Goal: Task Accomplishment & Management: Complete application form

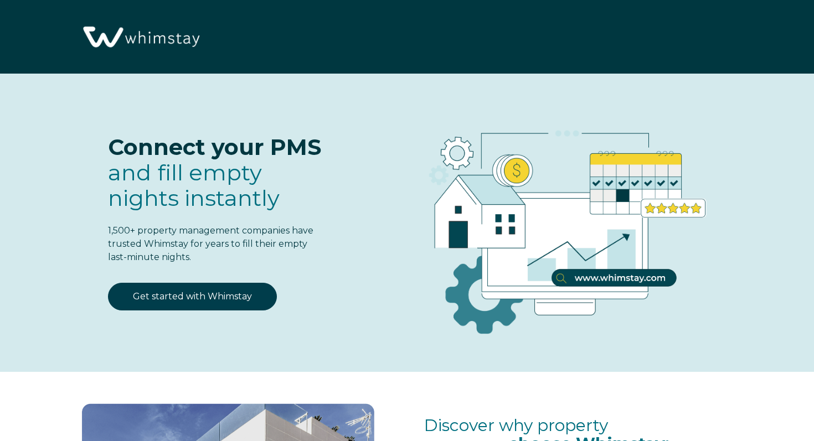
select select "US"
select select "Standard"
select select "US"
select select "Standard"
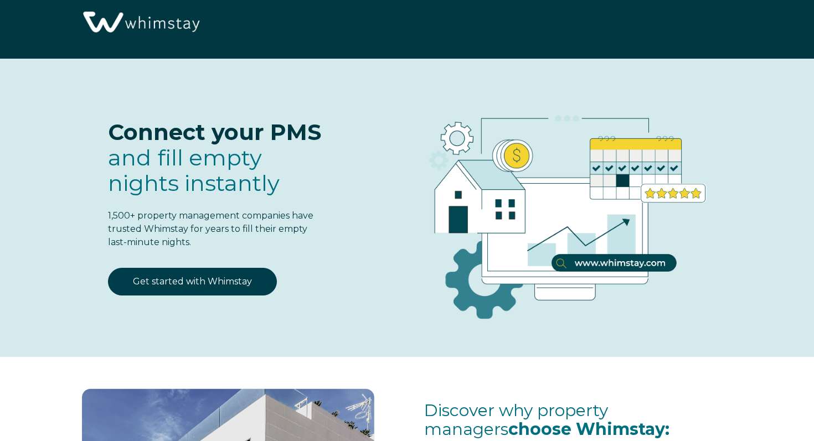
scroll to position [29, 0]
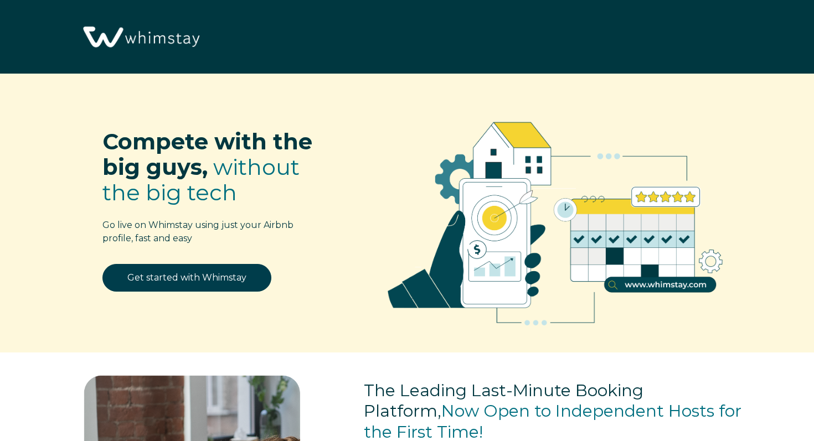
select select "US"
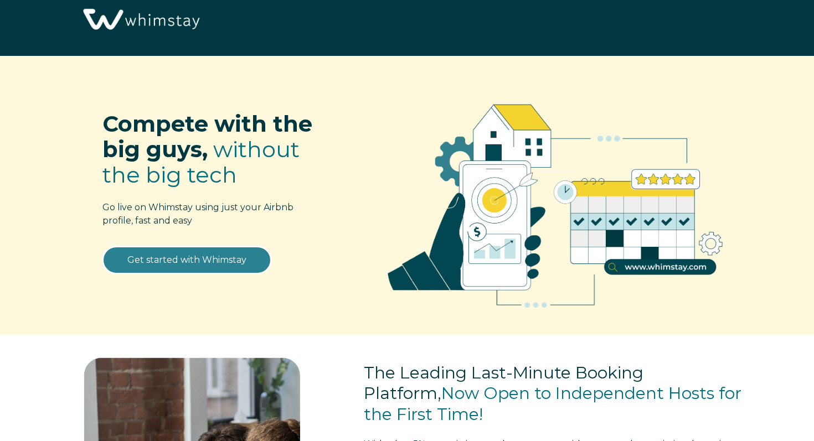
click at [223, 260] on link "Get started with Whimstay" at bounding box center [186, 260] width 169 height 28
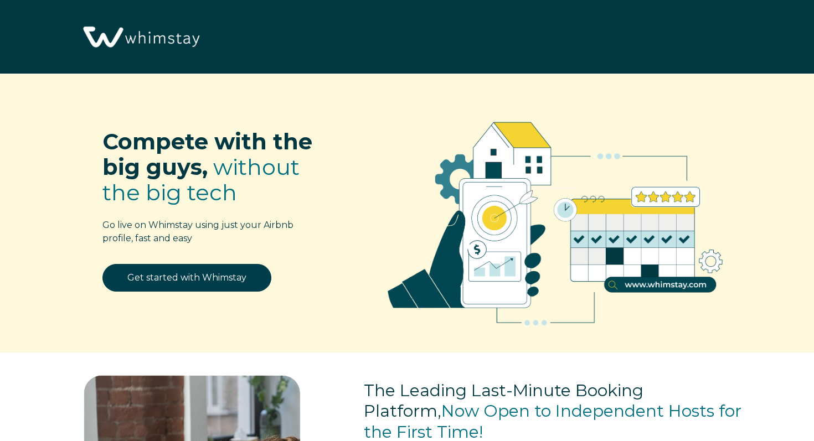
scroll to position [1340, 0]
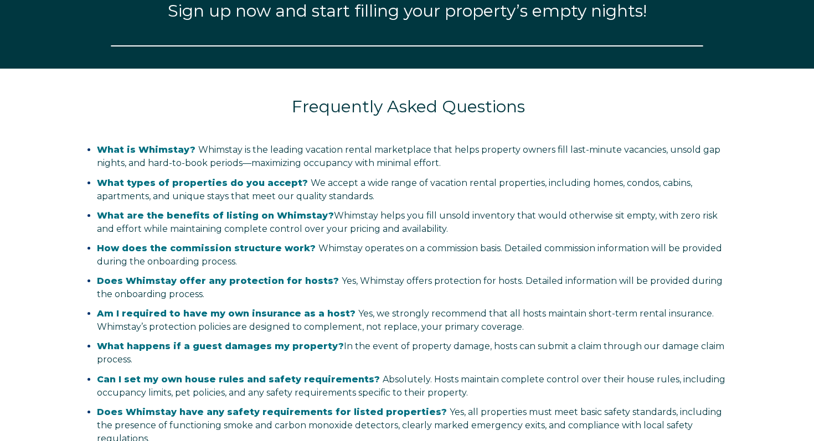
select select "US"
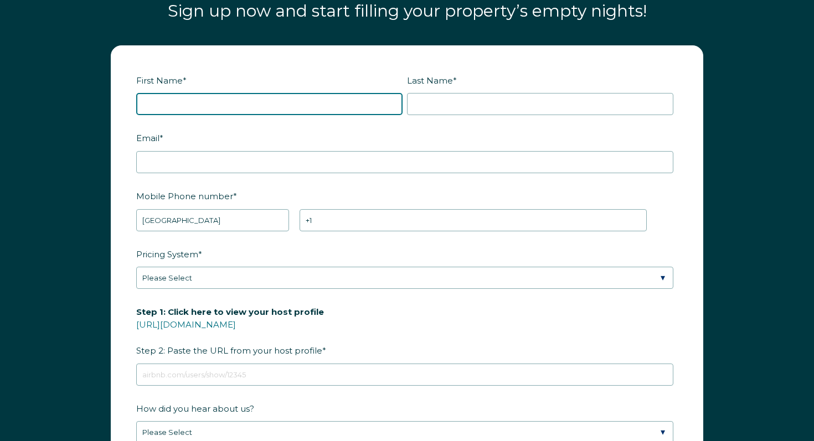
click at [234, 105] on input "First Name *" at bounding box center [269, 104] width 266 height 22
type input "Jay"
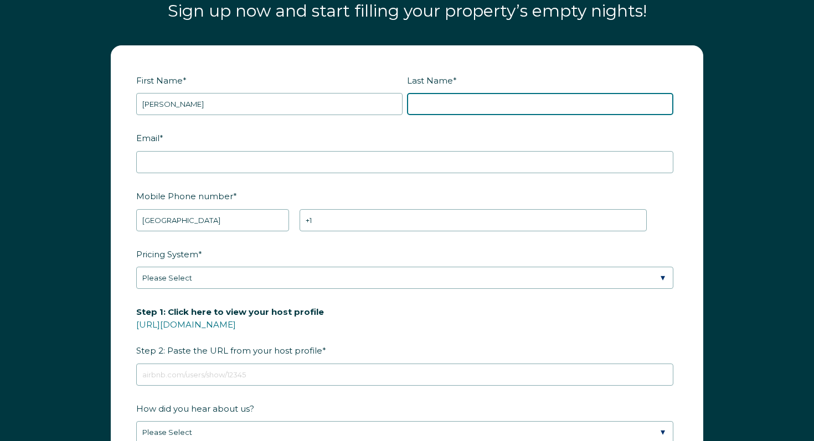
type input "Gallegly"
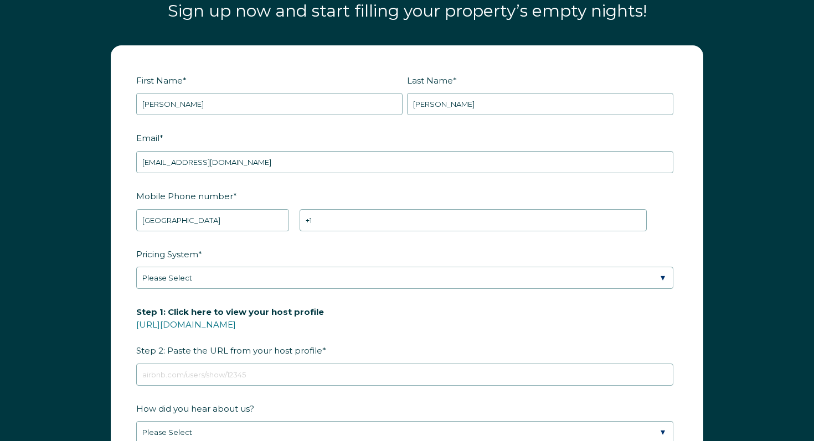
drag, startPoint x: 255, startPoint y: 164, endPoint x: 148, endPoint y: 156, distance: 107.7
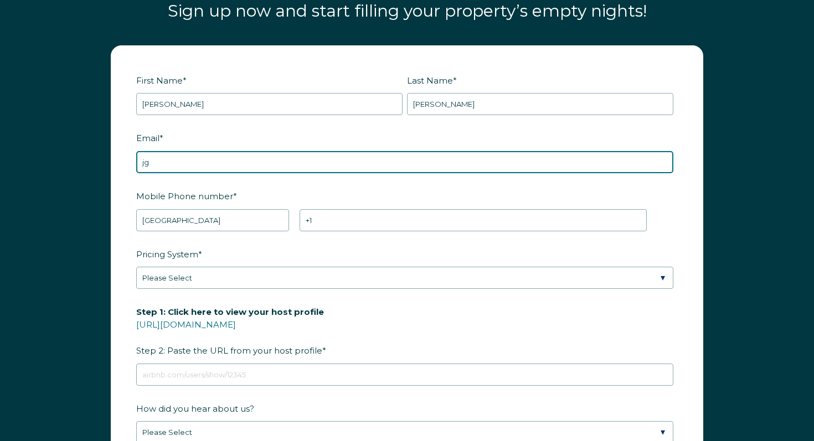
type input "j"
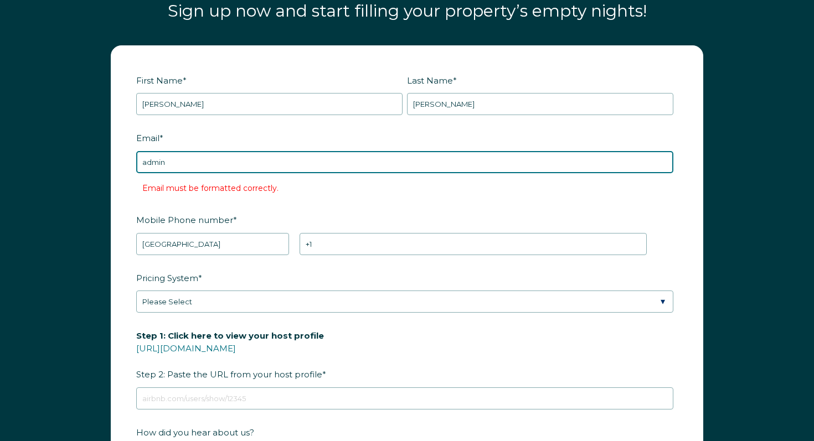
type input "Admin@bnb-bridge.com"
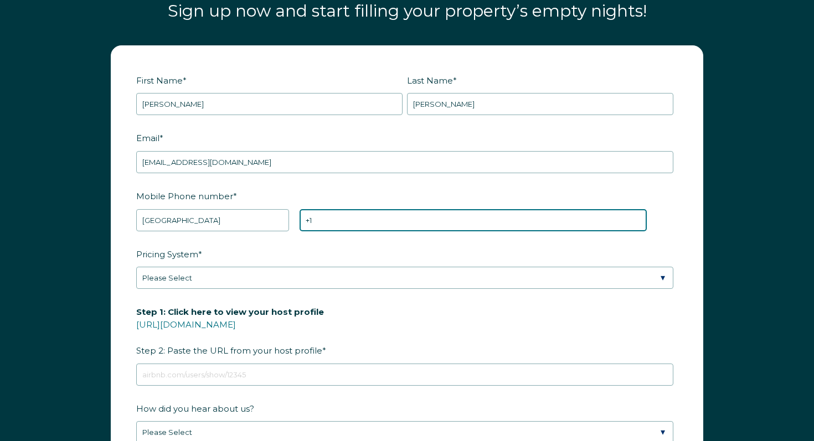
click at [338, 223] on input "+1" at bounding box center [473, 220] width 347 height 22
type input "+1 4052550136"
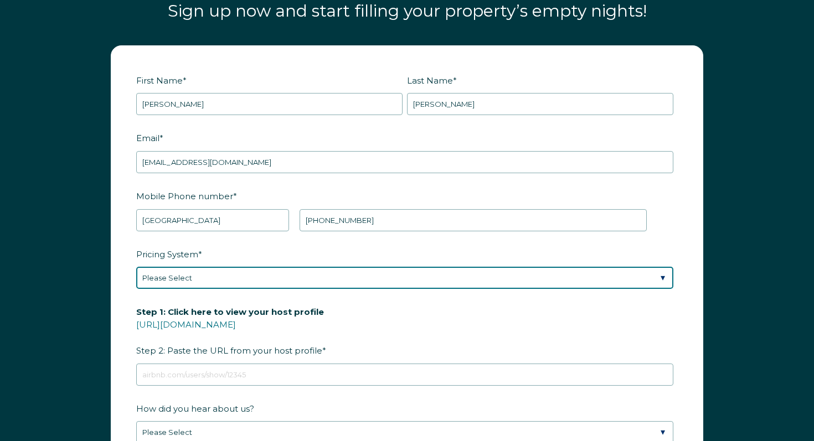
click at [260, 269] on select "Please Select Manual Airbnb Smart Pricing PriceLabs Wheelhouse Beyond Pricing 3…" at bounding box center [404, 278] width 537 height 22
select select "PriceLabs"
click at [136, 267] on select "Please Select Manual Airbnb Smart Pricing PriceLabs Wheelhouse Beyond Pricing 3…" at bounding box center [404, 278] width 537 height 22
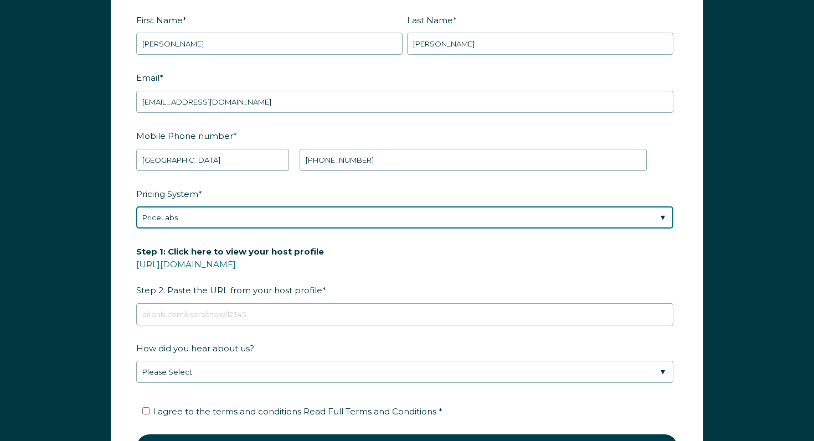
scroll to position [1403, 0]
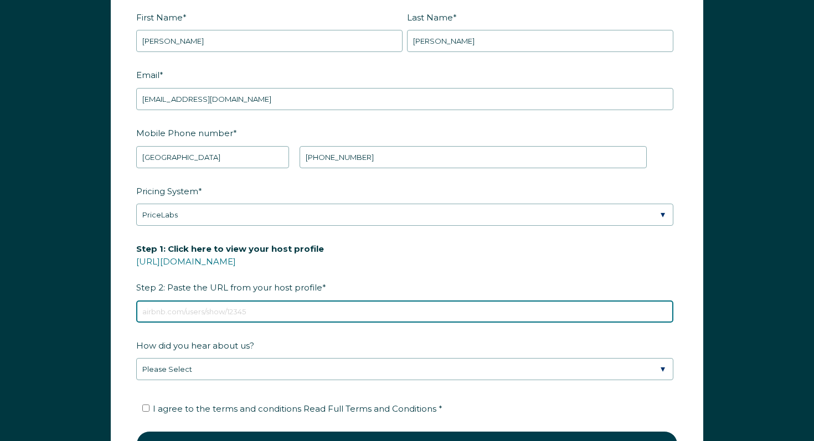
click at [249, 311] on input "Step 1: Click here to view your host profile https://www.airbnb.com/users/show/…" at bounding box center [404, 312] width 537 height 22
paste input "https://www.airbnb.com/co-hosts/profile/1126688009888222460?source=REFERRAL"
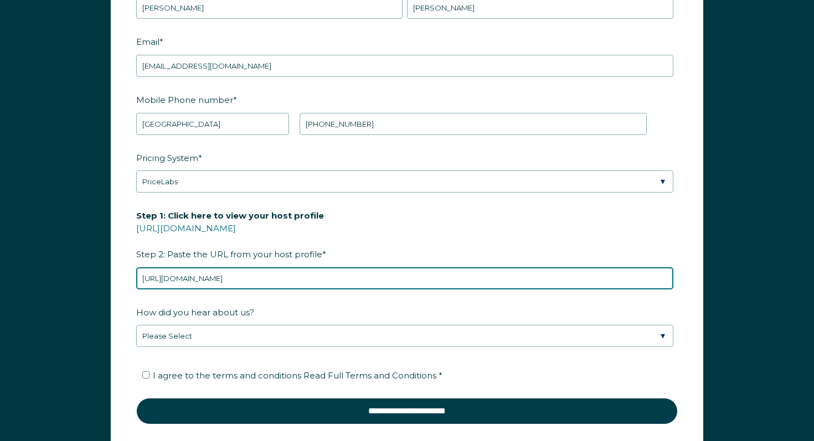
scroll to position [1437, 0]
type input "https://www.airbnb.com/co-hosts/profile/1126688009888222460?source=REFERRAL"
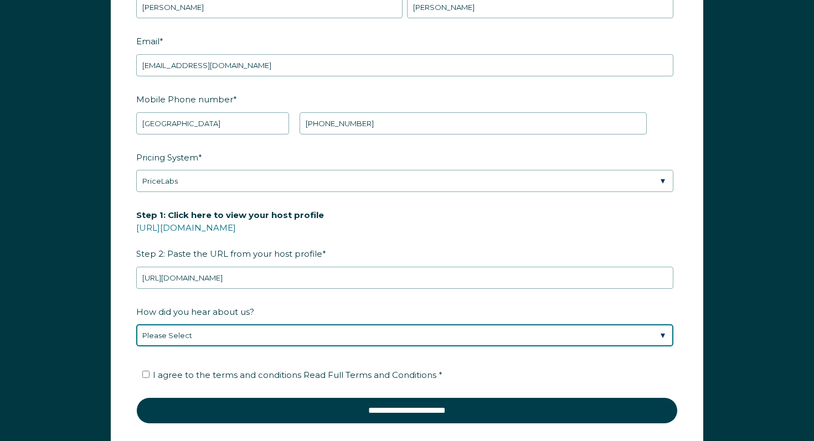
click at [271, 329] on select "Please Select Discovered Whimstay at an event or conference Found Whimstay thro…" at bounding box center [404, 335] width 537 height 22
select select "Google Search"
click at [136, 324] on select "Please Select Discovered Whimstay at an event or conference Found Whimstay thro…" at bounding box center [404, 335] width 537 height 22
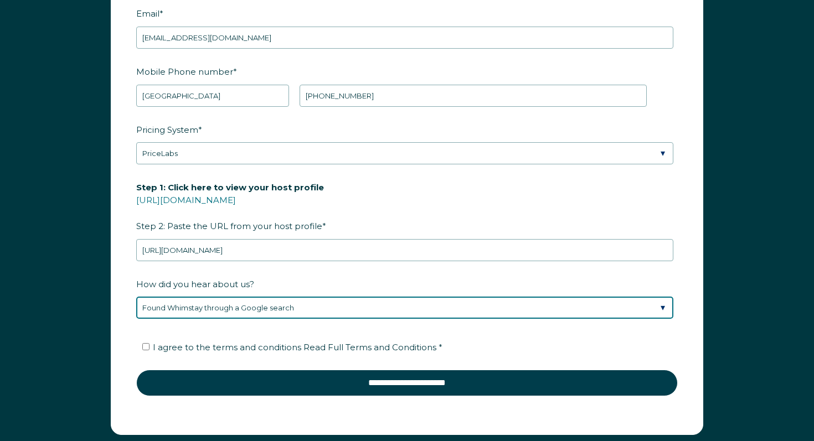
scroll to position [1468, 0]
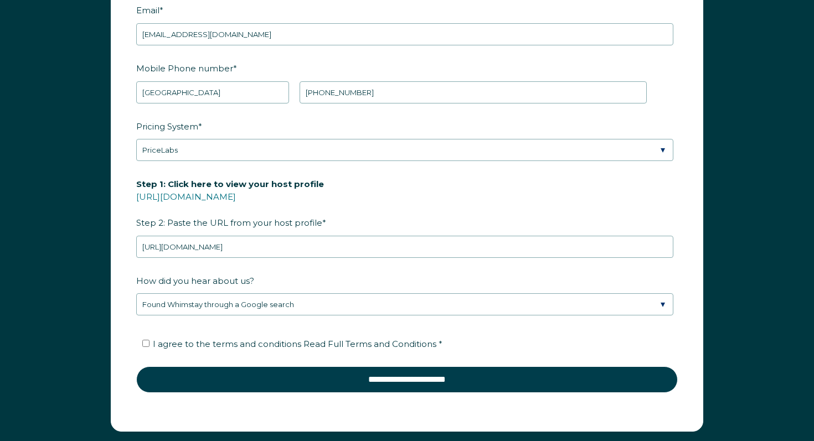
click at [149, 341] on label "I agree to the terms and conditions Read Full Terms and Conditions *" at bounding box center [292, 344] width 300 height 11
click at [149, 341] on input "I agree to the terms and conditions Read Full Terms and Conditions *" at bounding box center [145, 343] width 7 height 7
checkbox input "true"
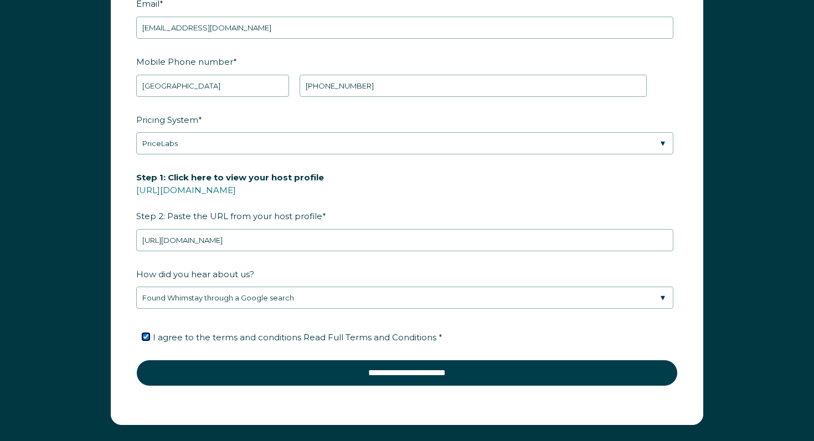
scroll to position [1477, 0]
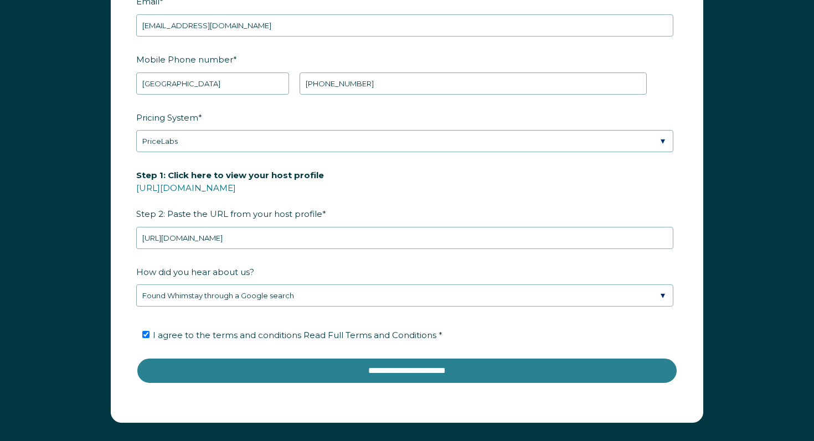
click at [236, 368] on input "**********" at bounding box center [406, 371] width 541 height 27
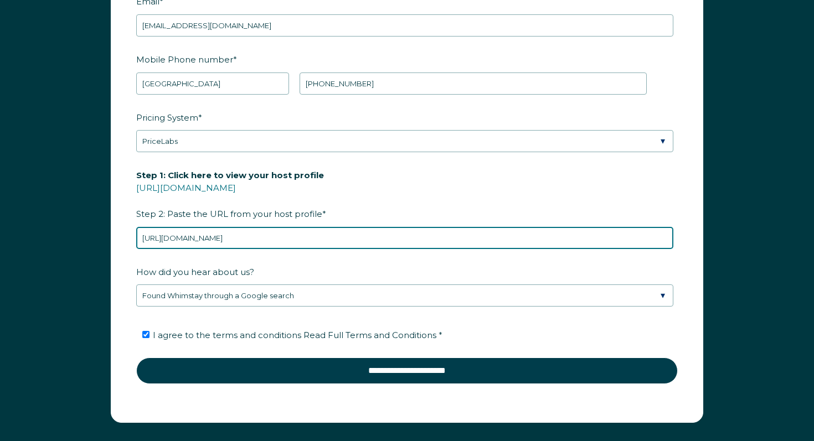
click at [463, 233] on input "https://www.airbnb.com/co-hosts/profile/1126688009888222460?source=REFERRAL" at bounding box center [404, 238] width 537 height 22
paste input "https://www.airbnb.com/users/show/63718976"
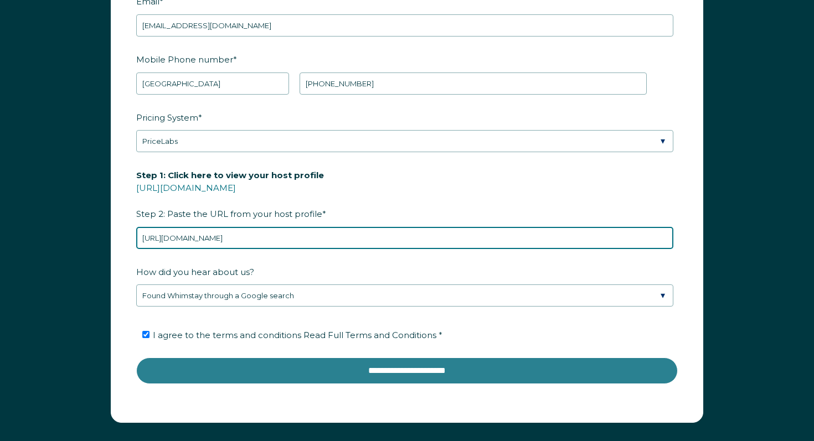
type input "https://www.airbnb.com/users/show/63718976"
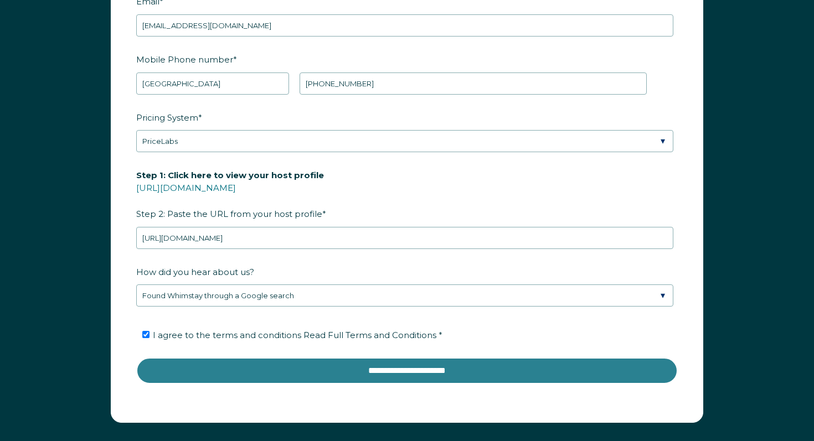
click at [318, 364] on input "**********" at bounding box center [406, 371] width 541 height 27
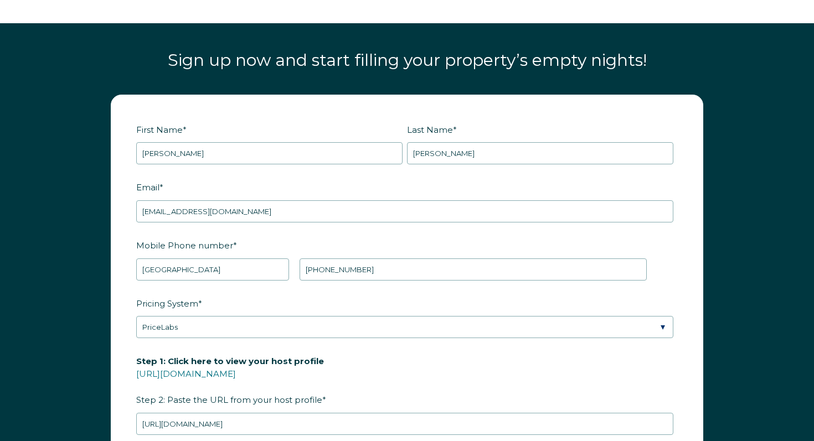
scroll to position [1289, 0]
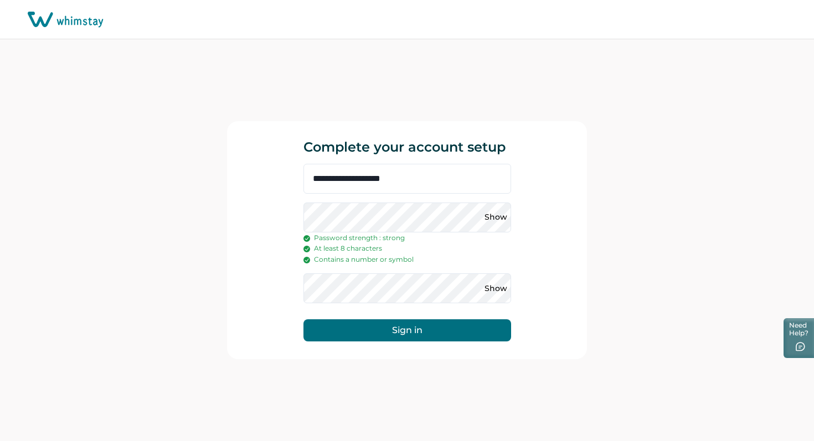
click at [410, 324] on button "Sign in" at bounding box center [407, 330] width 208 height 22
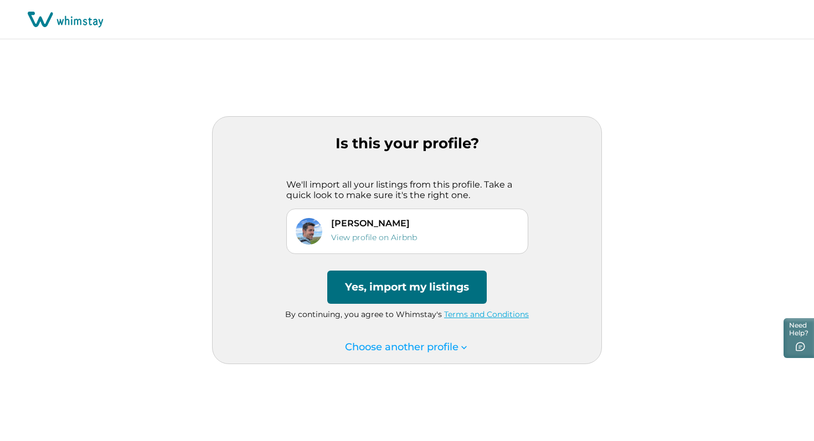
click at [398, 291] on button "Yes, import my listings" at bounding box center [406, 287] width 159 height 33
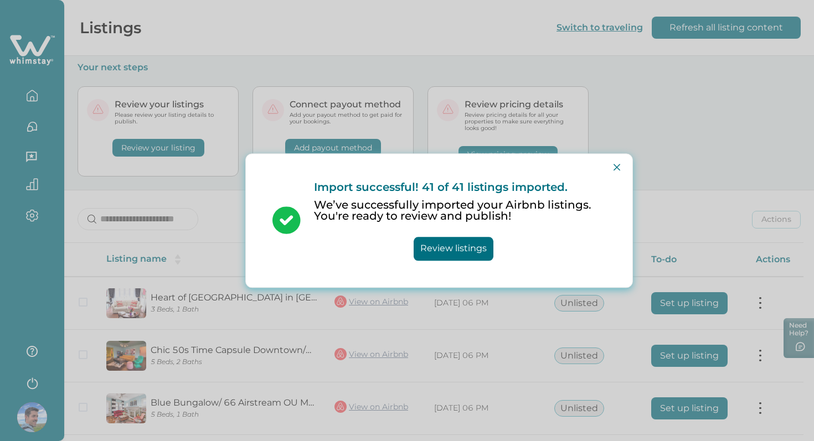
click at [437, 244] on button "Review listings" at bounding box center [454, 249] width 80 height 24
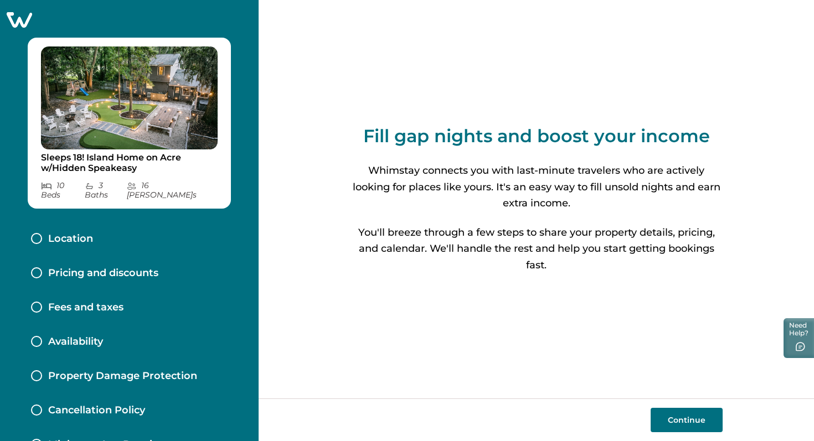
click at [693, 419] on button "Continue" at bounding box center [687, 420] width 72 height 24
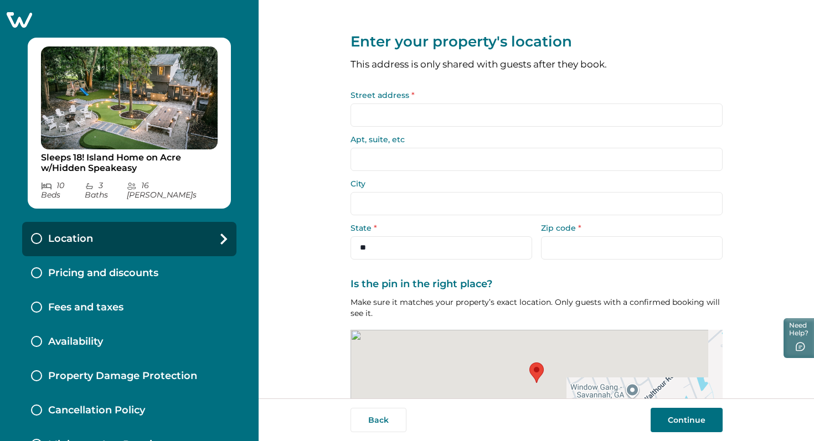
click at [438, 117] on input "Street address *" at bounding box center [536, 115] width 372 height 23
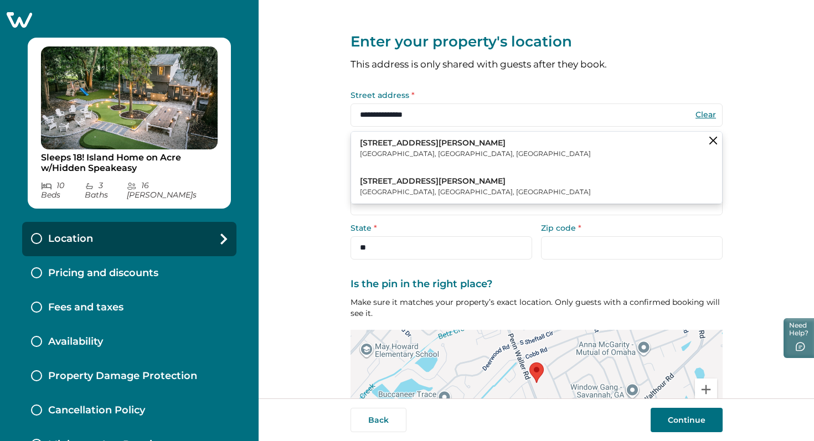
click at [405, 145] on p "710 Penn Waller Road" at bounding box center [475, 143] width 231 height 11
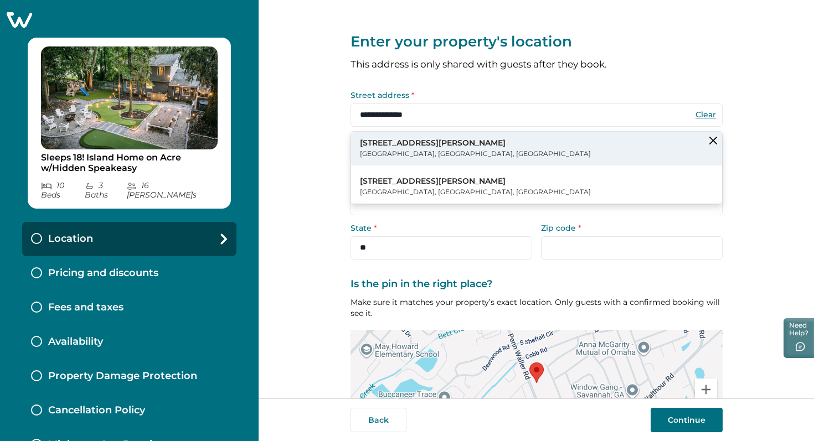
type input "**********"
type input "********"
select select "**"
type input "*****"
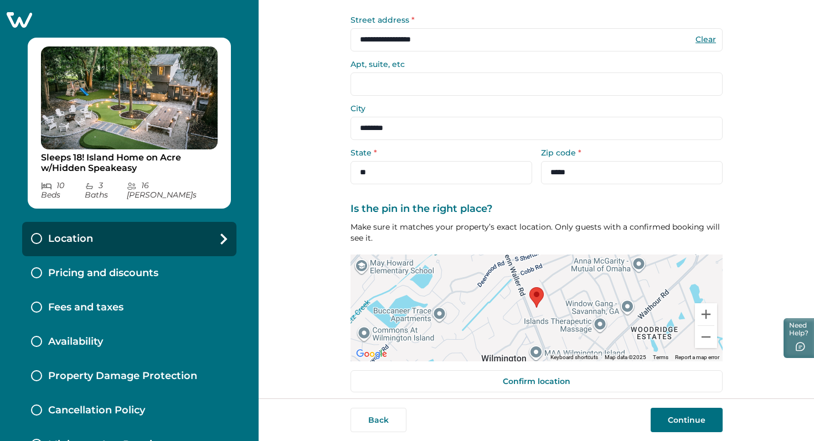
scroll to position [84, 0]
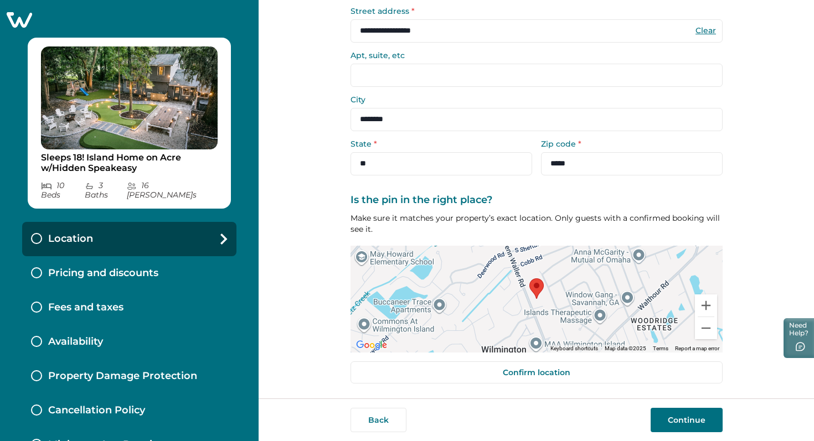
click at [684, 419] on button "Continue" at bounding box center [687, 420] width 72 height 24
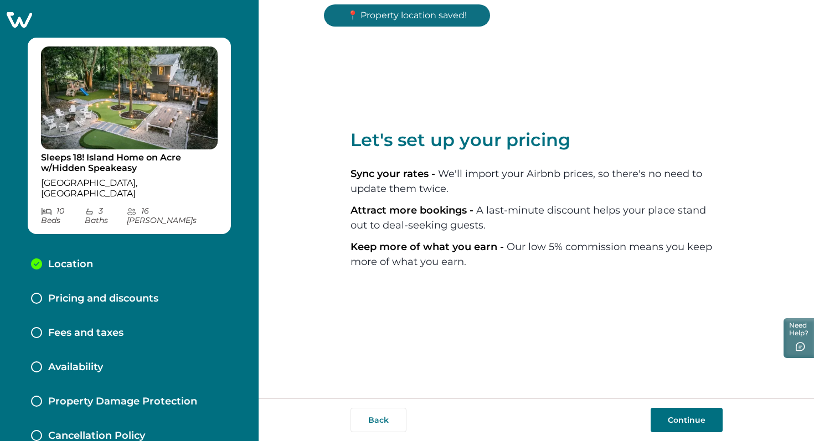
click at [684, 419] on button "Continue" at bounding box center [687, 420] width 72 height 24
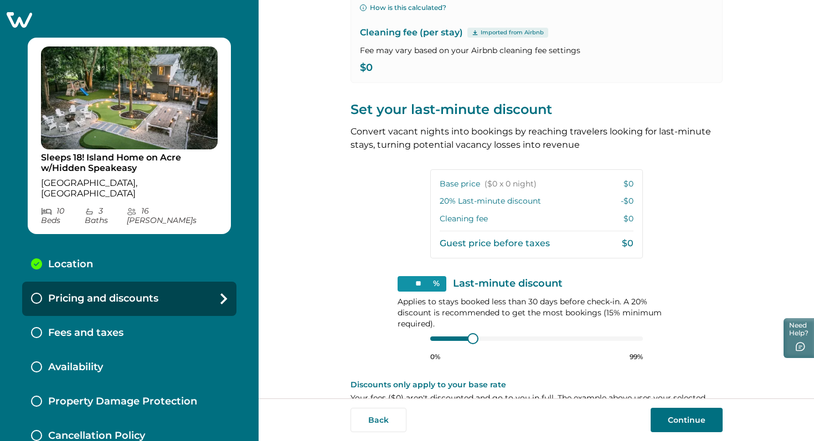
scroll to position [171, 0]
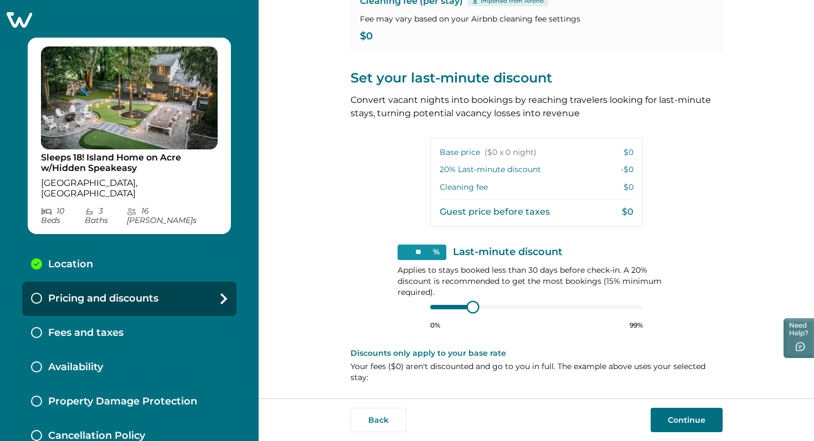
type input "**"
click at [430, 306] on div at bounding box center [536, 307] width 213 height 9
click at [430, 305] on div at bounding box center [446, 307] width 32 height 4
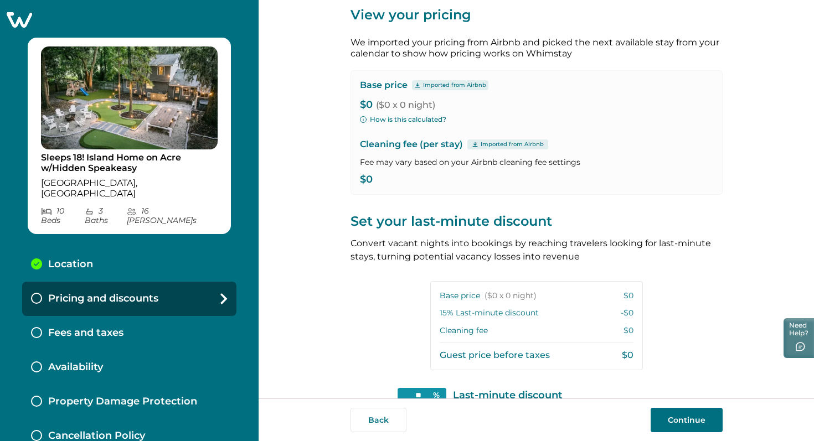
scroll to position [23, 0]
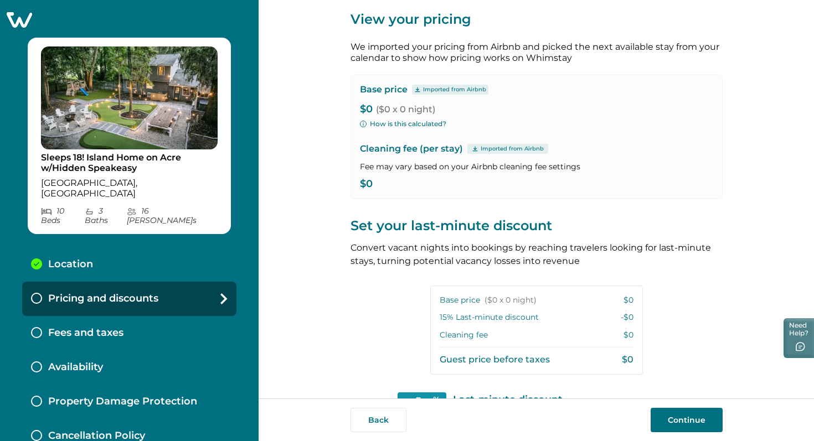
click at [365, 107] on p "$0 ($0 x 0 night)" at bounding box center [536, 109] width 353 height 11
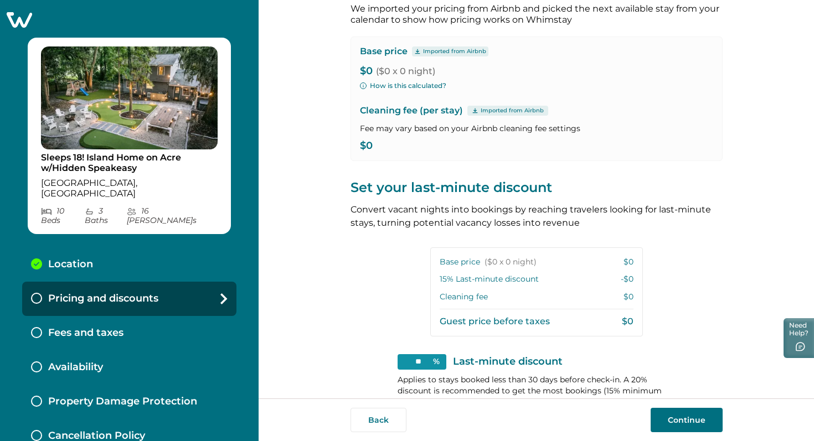
scroll to position [0, 0]
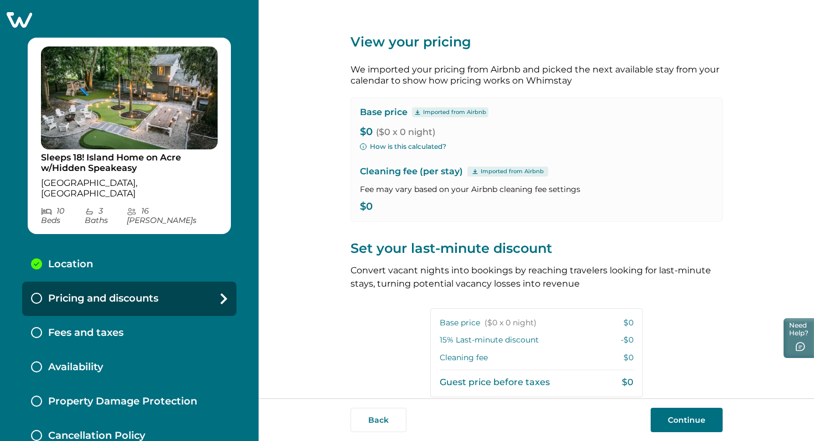
click at [369, 130] on p "$0 ($0 x 0 night)" at bounding box center [536, 132] width 353 height 11
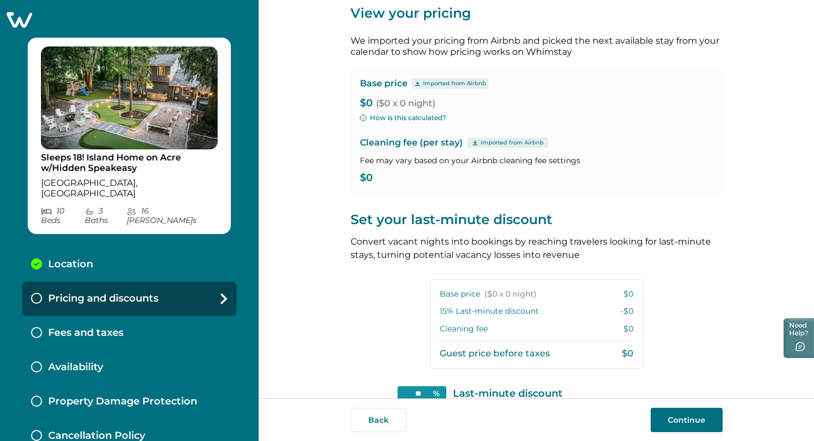
scroll to position [25, 0]
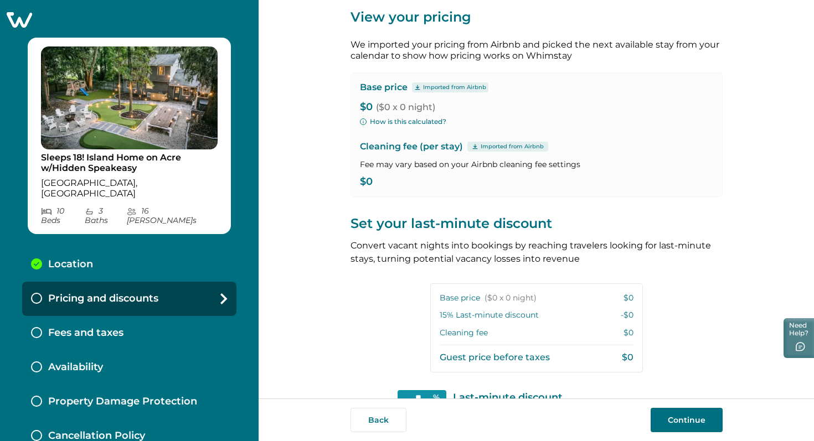
click at [368, 107] on p "$0 ($0 x 0 night)" at bounding box center [536, 107] width 353 height 11
click at [680, 420] on button "Continue" at bounding box center [687, 420] width 72 height 24
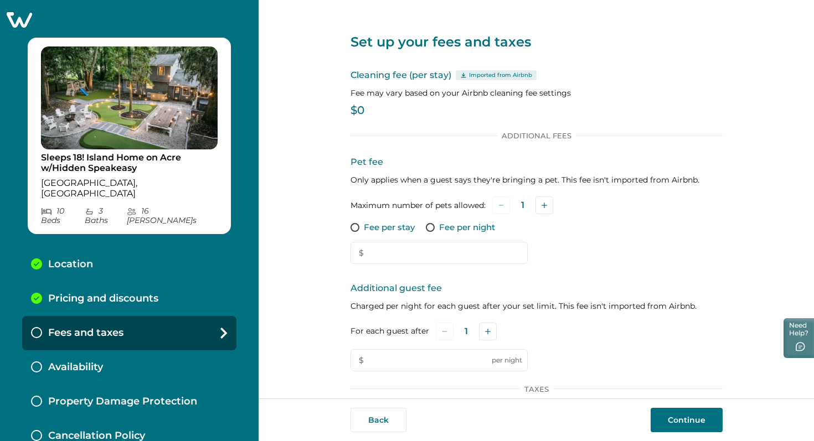
click at [136, 282] on div "Pricing and discounts" at bounding box center [129, 299] width 214 height 34
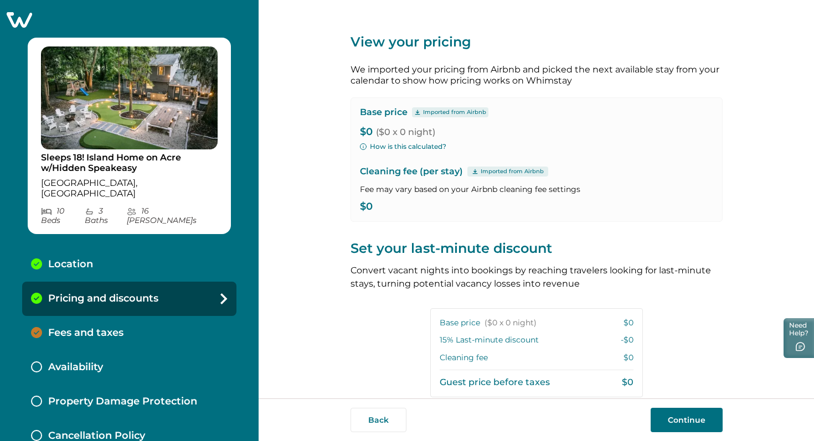
click at [370, 132] on p "$0 ($0 x 0 night)" at bounding box center [536, 132] width 353 height 11
click at [366, 131] on p "$0 ($0 x 0 night)" at bounding box center [536, 132] width 353 height 11
click at [365, 128] on p "$0 ($0 x 0 night)" at bounding box center [536, 132] width 353 height 11
click at [367, 132] on p "$0 ($0 x 0 night)" at bounding box center [536, 132] width 353 height 11
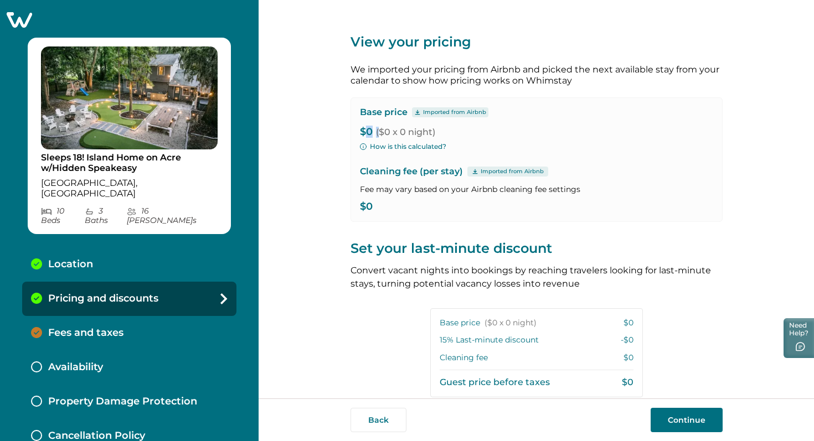
drag, startPoint x: 367, startPoint y: 132, endPoint x: 360, endPoint y: 131, distance: 7.2
click at [360, 131] on p "$0 ($0 x 0 night)" at bounding box center [536, 132] width 353 height 11
click at [362, 147] on icon "button" at bounding box center [363, 146] width 7 height 7
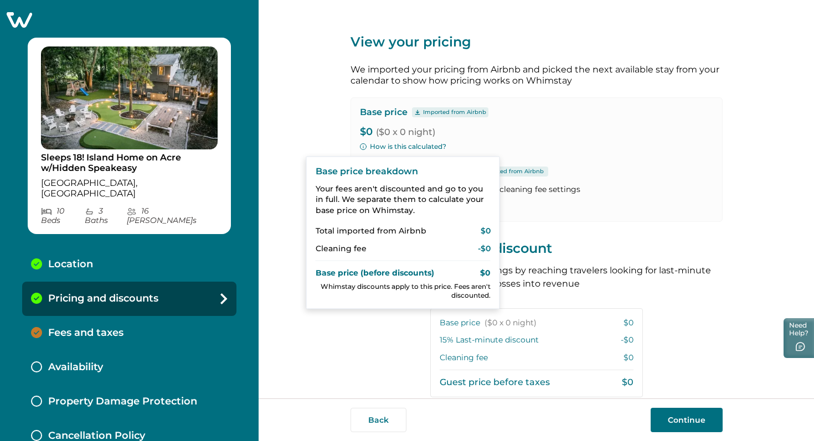
click at [554, 138] on div "Base price Imported from Airbnb $0 ($0 x 0 night) How is this calculated? Clean…" at bounding box center [536, 159] width 372 height 125
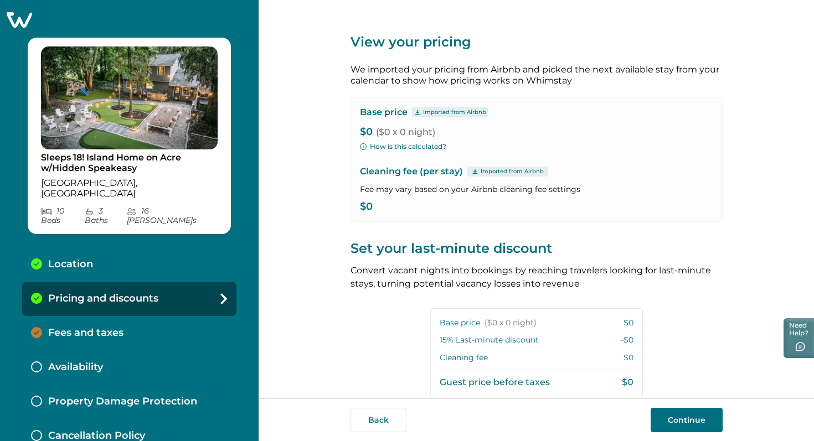
click at [84, 362] on p "Availability" at bounding box center [75, 368] width 55 height 12
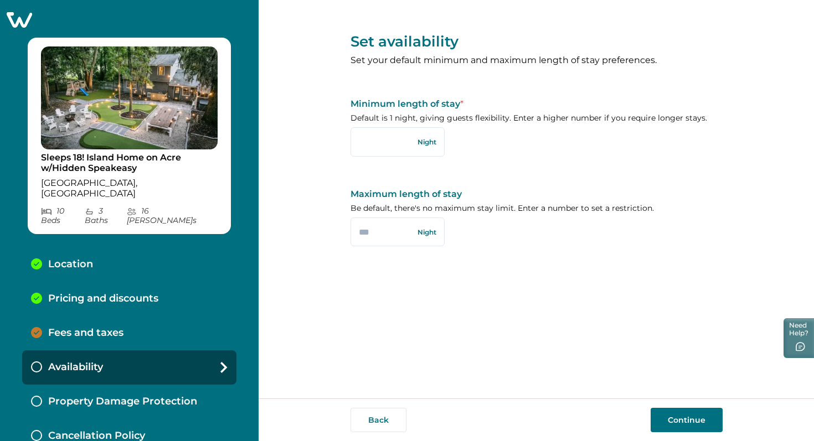
click at [78, 327] on p "Fees and taxes" at bounding box center [85, 333] width 75 height 12
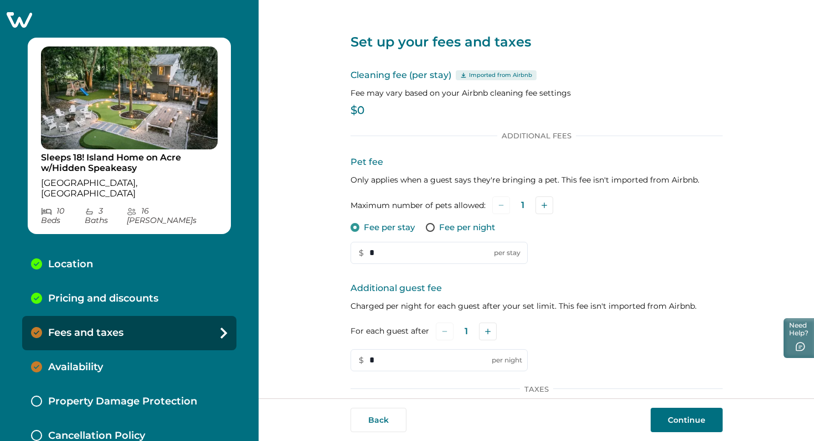
click at [116, 293] on p "Pricing and discounts" at bounding box center [103, 299] width 110 height 12
